Goal: Find contact information: Find contact information

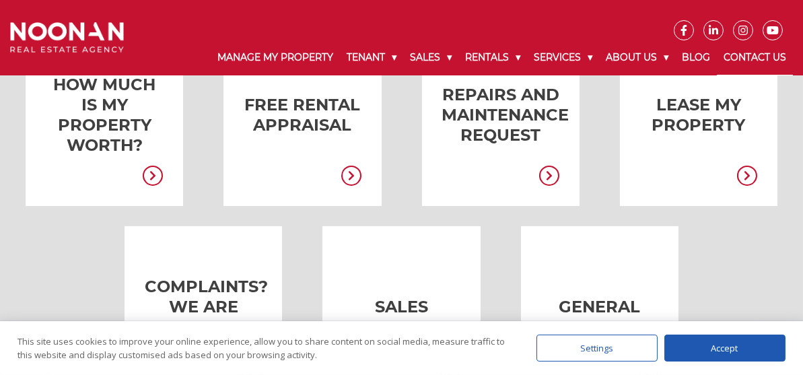
scroll to position [448, 0]
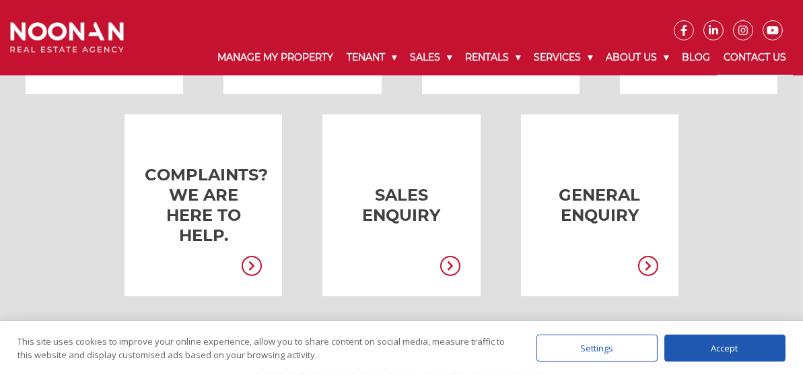
click at [603, 343] on div "Settings" at bounding box center [597, 348] width 121 height 27
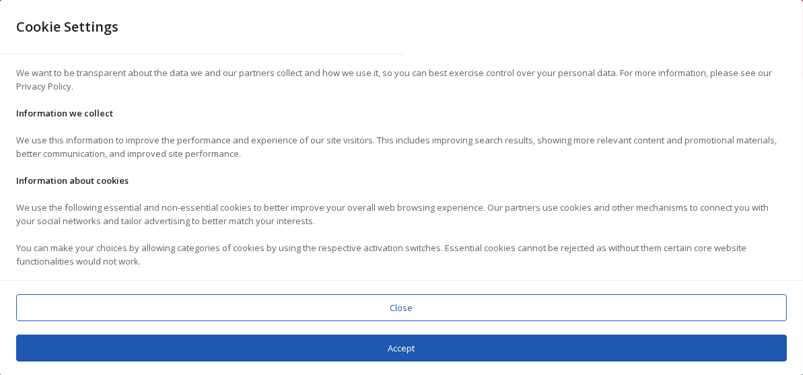
scroll to position [2, 0]
click at [411, 300] on div "Close" at bounding box center [401, 307] width 771 height 27
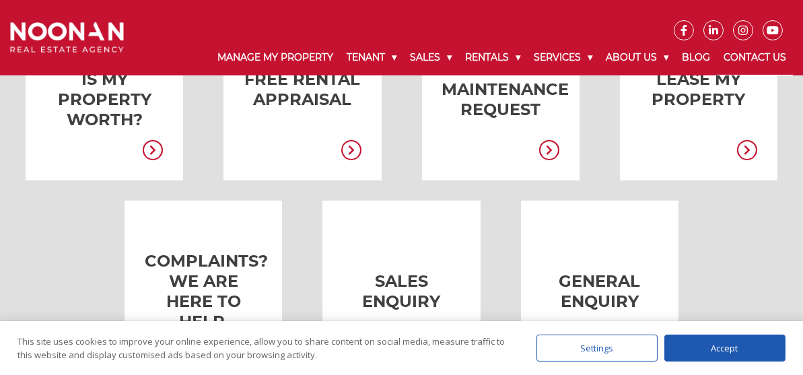
scroll to position [337, 0]
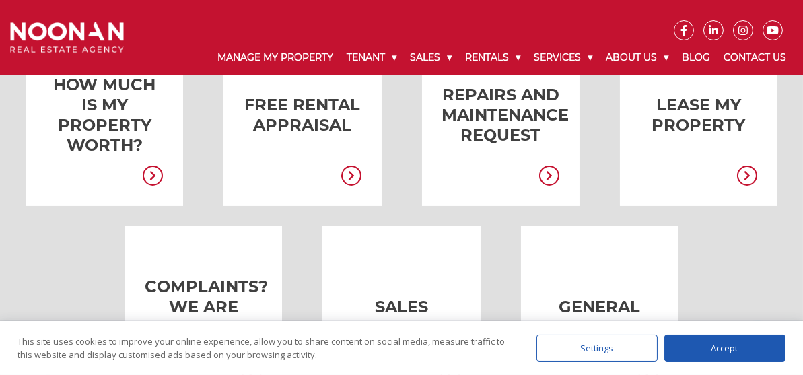
click at [754, 170] on icon at bounding box center [747, 176] width 20 height 20
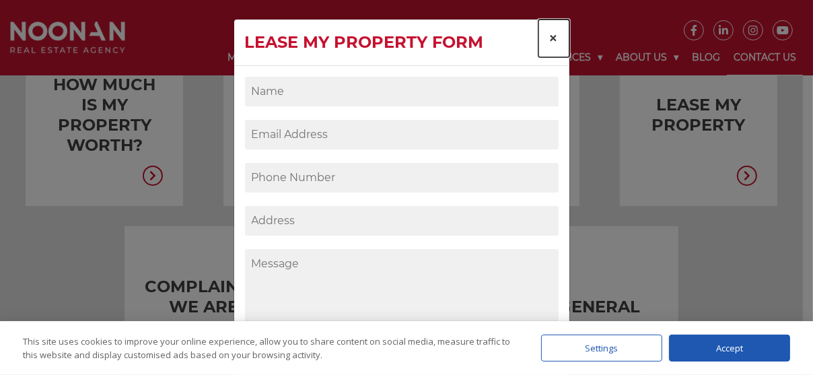
click at [550, 48] on span "×" at bounding box center [554, 38] width 9 height 20
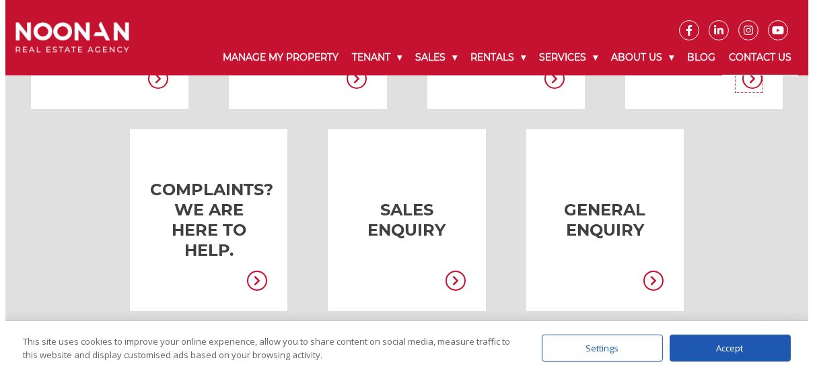
scroll to position [448, 0]
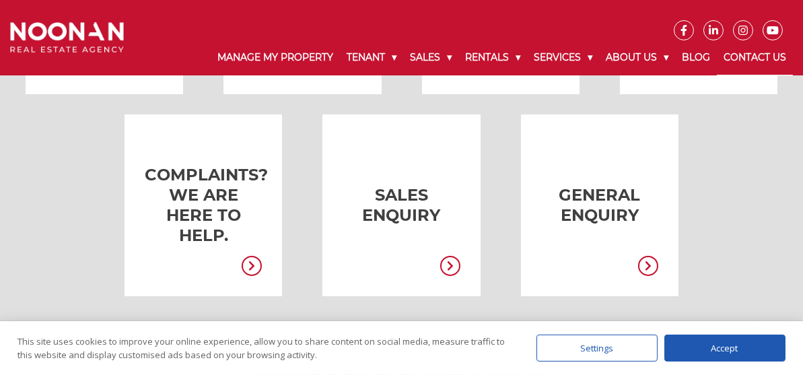
click at [652, 259] on icon at bounding box center [648, 266] width 20 height 20
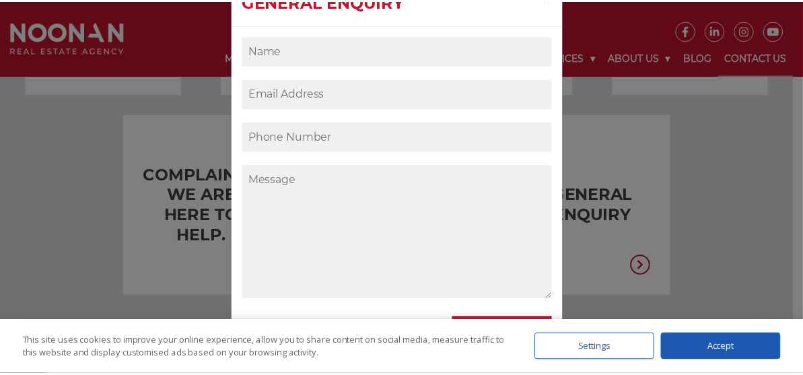
scroll to position [97, 0]
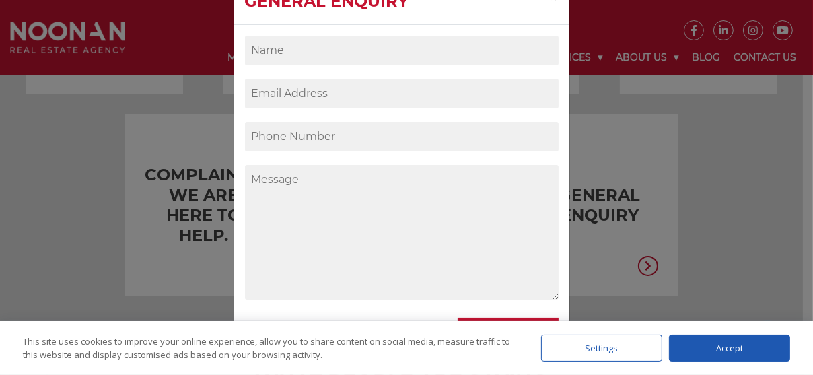
click at [649, 263] on div "General Enquiry × Send" at bounding box center [406, 187] width 813 height 375
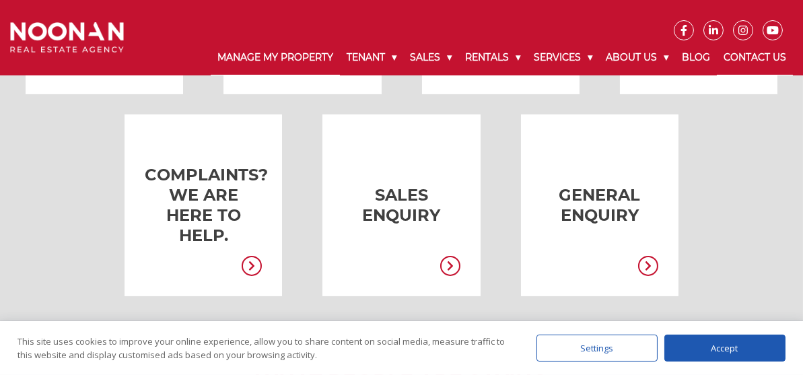
click at [269, 59] on link "Manage My Property" at bounding box center [275, 57] width 129 height 35
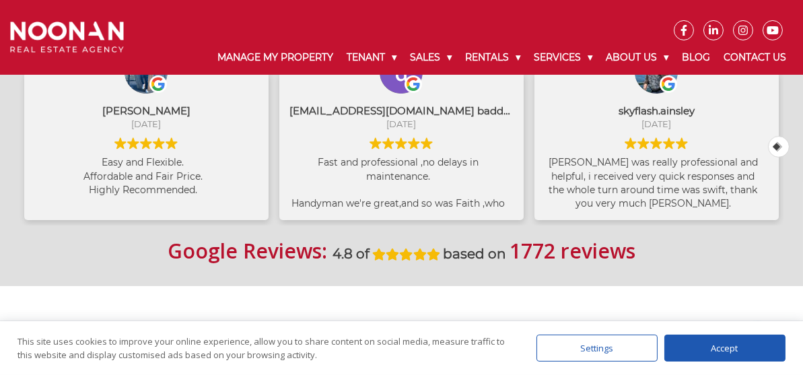
scroll to position [898, 0]
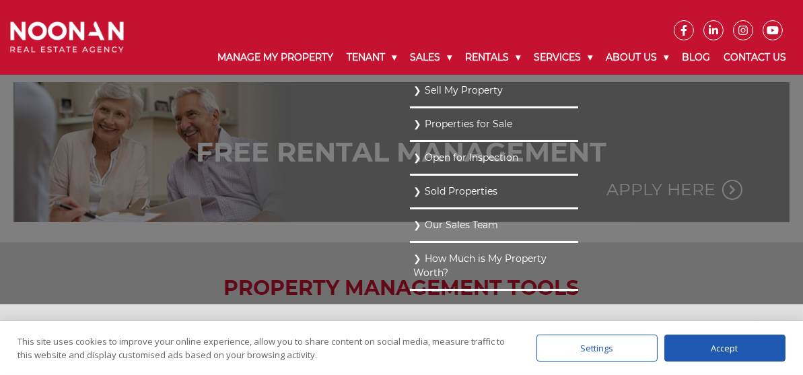
click at [444, 230] on link "Our Sales Team" at bounding box center [494, 225] width 162 height 18
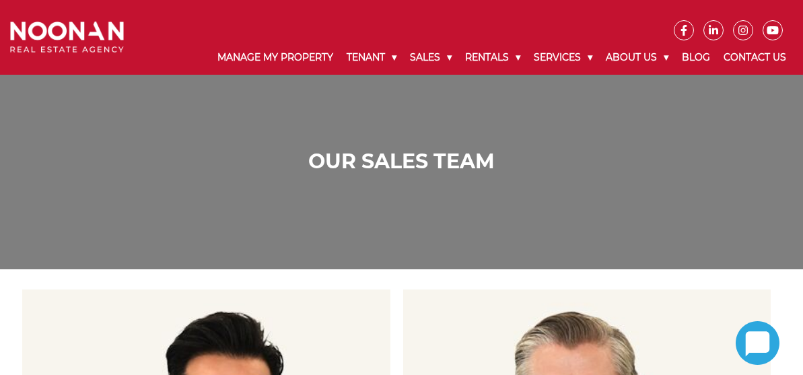
scroll to position [224, 0]
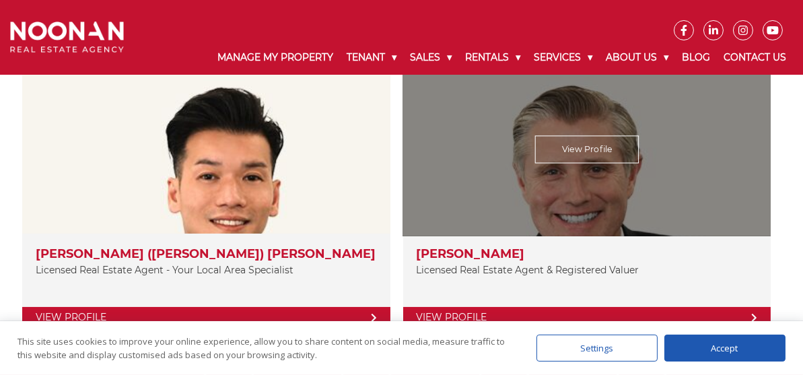
click at [561, 312] on link "View Profile" at bounding box center [587, 317] width 368 height 21
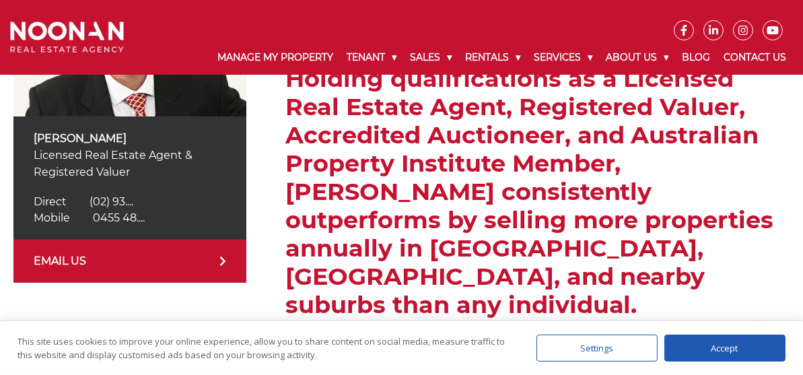
scroll to position [334, 0]
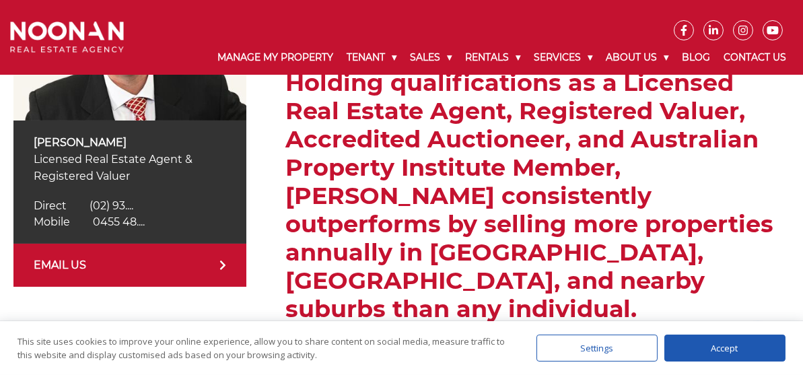
click at [226, 279] on link "EMAIL US" at bounding box center [129, 265] width 233 height 43
click at [220, 270] on icon at bounding box center [222, 265] width 5 height 9
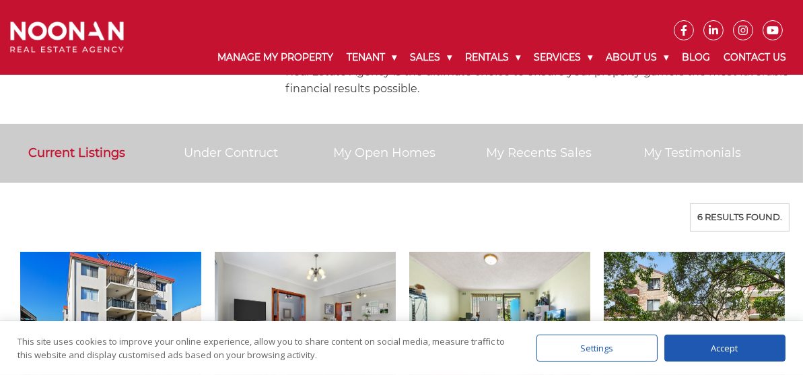
scroll to position [896, 0]
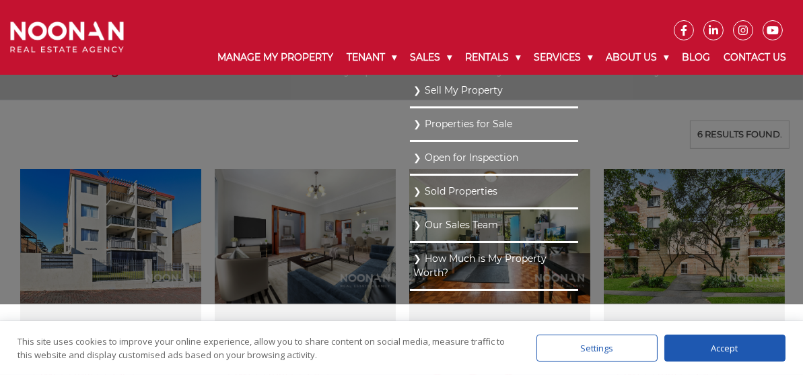
click at [455, 163] on link "Open for Inspection" at bounding box center [494, 158] width 162 height 18
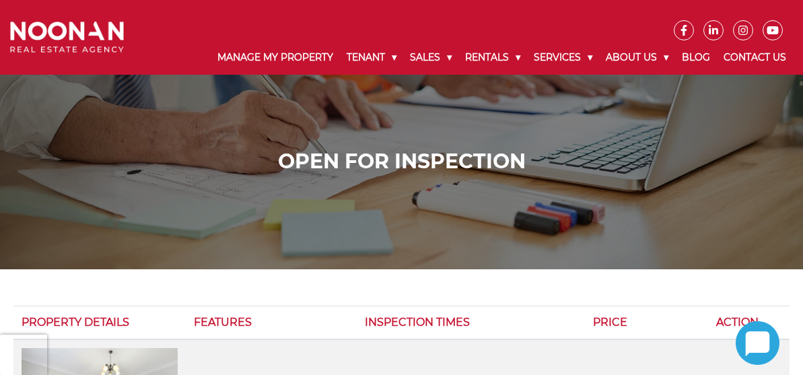
scroll to position [286, 0]
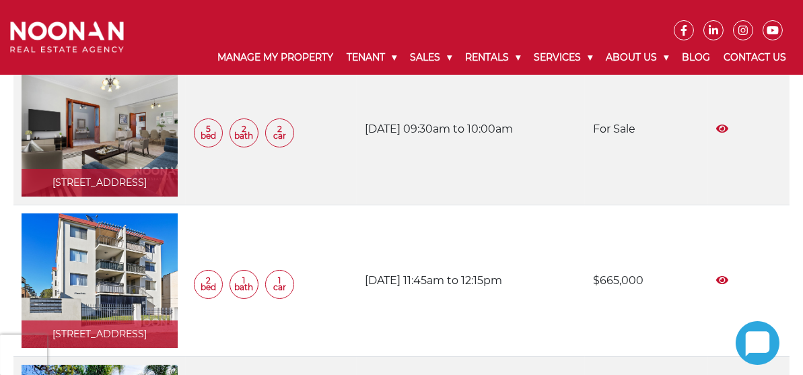
click at [725, 134] on icon "View More" at bounding box center [723, 128] width 12 height 11
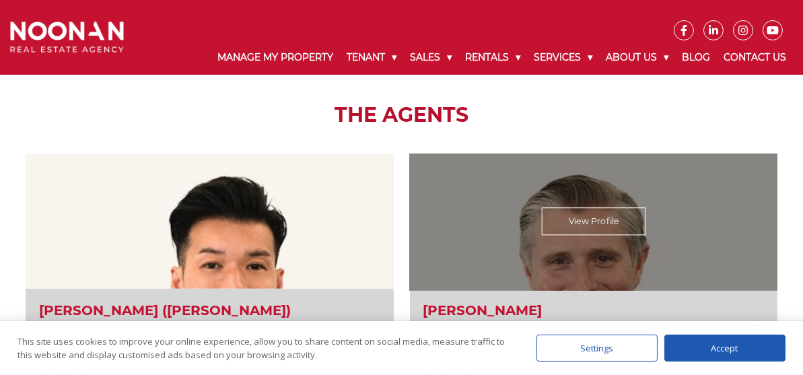
scroll to position [1684, 0]
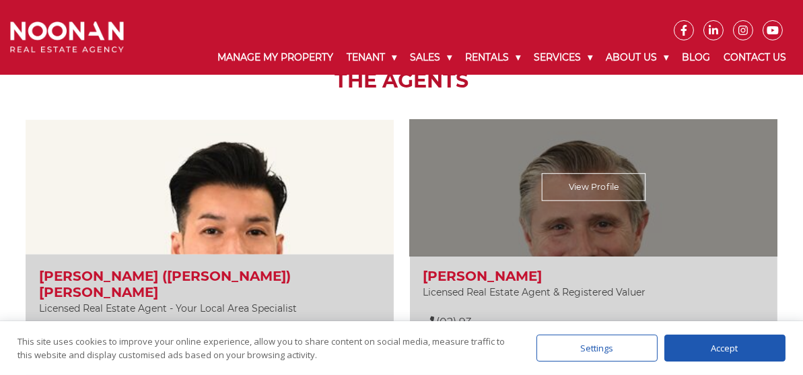
click at [523, 234] on div "View Profile" at bounding box center [593, 187] width 379 height 139
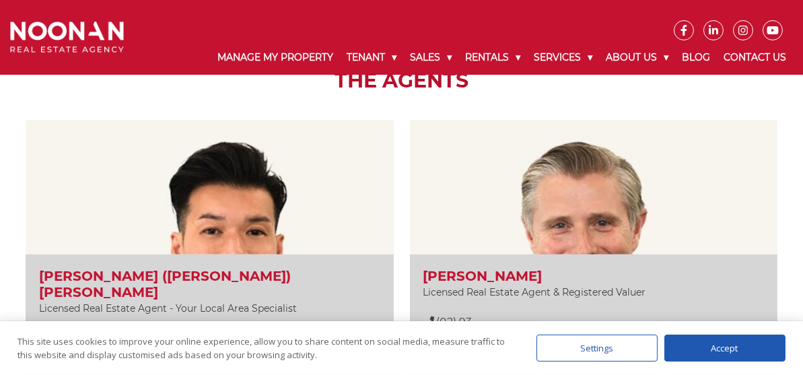
scroll to position [1795, 0]
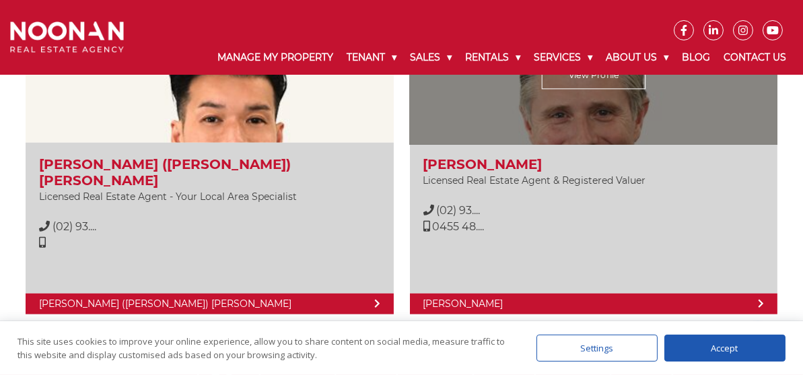
click at [550, 189] on p "Licensed Real Estate Agent & Registered Valuer" at bounding box center [594, 180] width 341 height 17
click at [542, 89] on link "View Profile" at bounding box center [594, 75] width 104 height 28
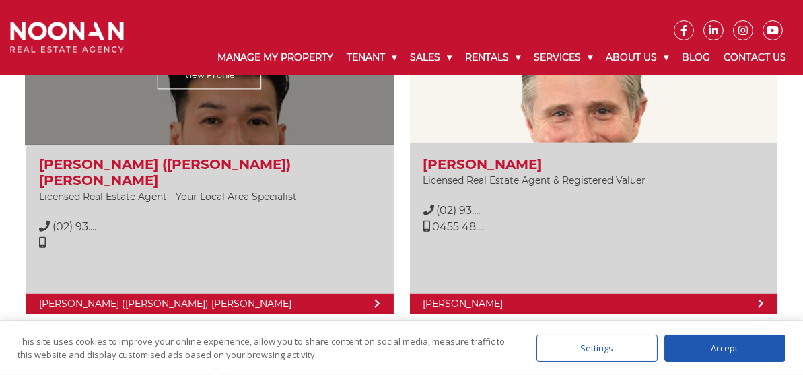
click at [261, 89] on link "View Profile" at bounding box center [210, 75] width 104 height 28
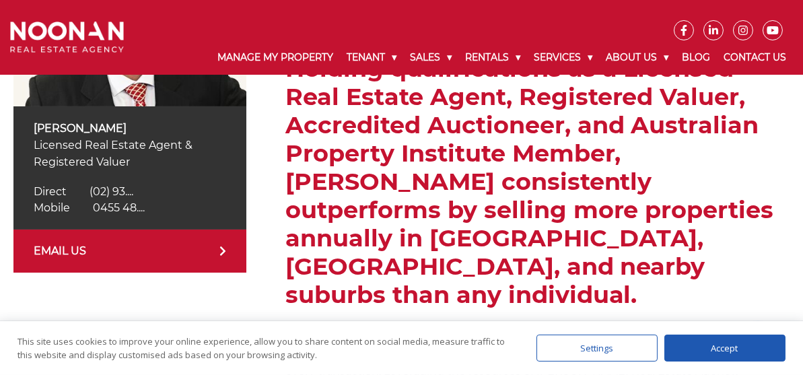
scroll to position [337, 0]
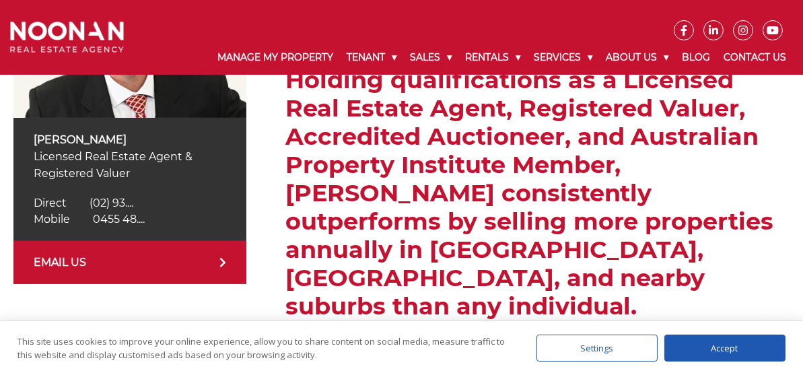
click at [145, 225] on span "0455 48...." at bounding box center [119, 219] width 52 height 13
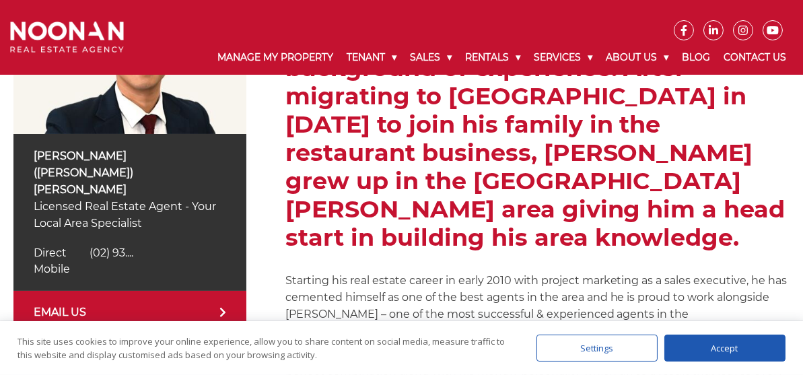
scroll to position [337, 0]
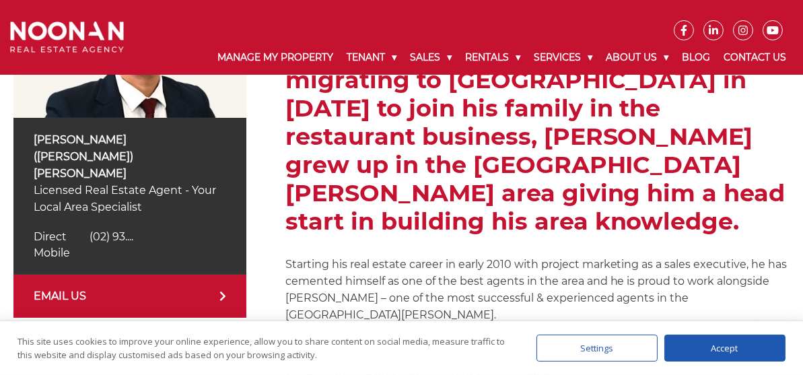
click at [181, 245] on div "Mobile Mobile" at bounding box center [130, 253] width 193 height 16
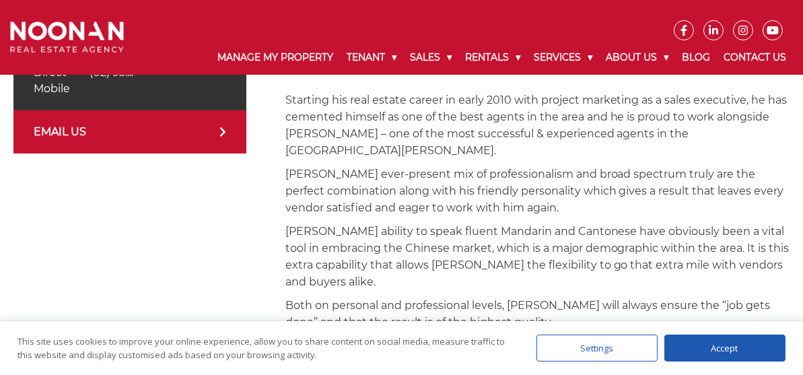
scroll to position [490, 0]
